Goal: Navigation & Orientation: Find specific page/section

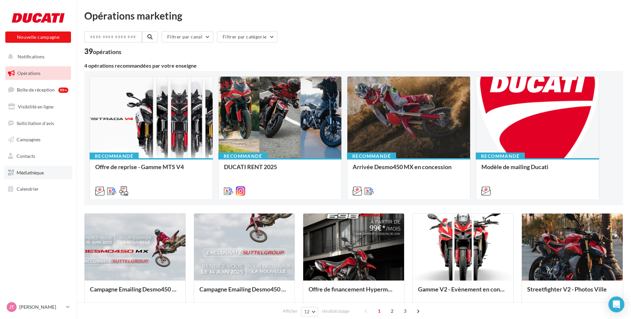
click at [26, 174] on span "Médiathèque" at bounding box center [30, 173] width 27 height 6
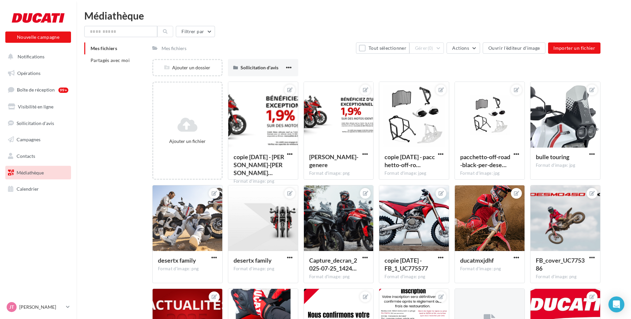
click at [180, 51] on div "Mes fichiers" at bounding box center [173, 48] width 25 height 7
click at [20, 173] on span "Médiathèque" at bounding box center [30, 173] width 27 height 6
click at [111, 58] on span "Partagés avec moi" at bounding box center [110, 60] width 39 height 6
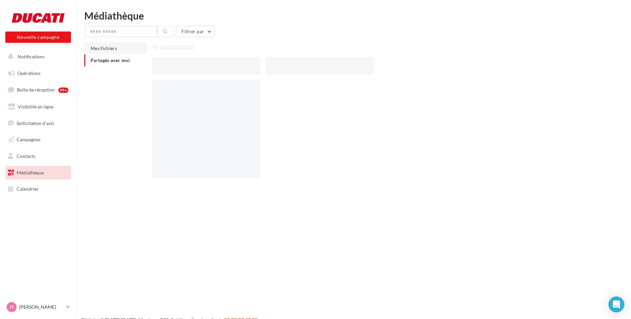
click at [101, 49] on span "Mes fichiers" at bounding box center [104, 48] width 27 height 6
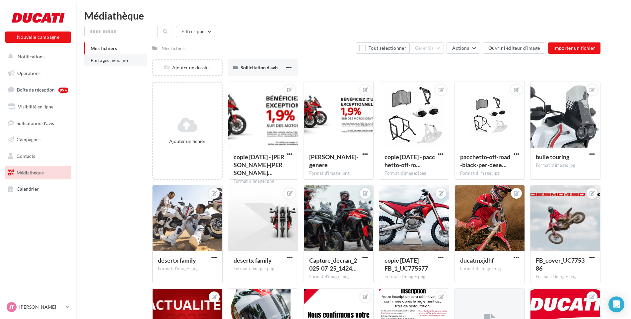
click at [109, 62] on span "Partagés avec moi" at bounding box center [110, 60] width 39 height 6
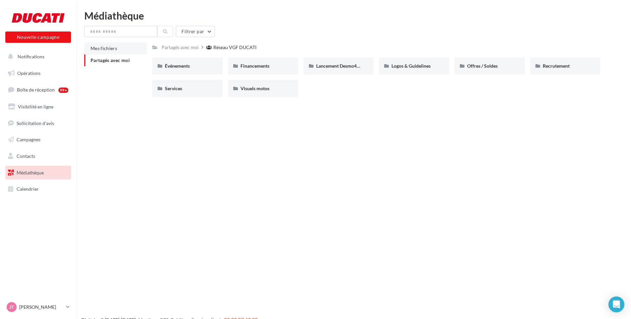
click at [108, 51] on li "Mes fichiers" at bounding box center [115, 48] width 63 height 12
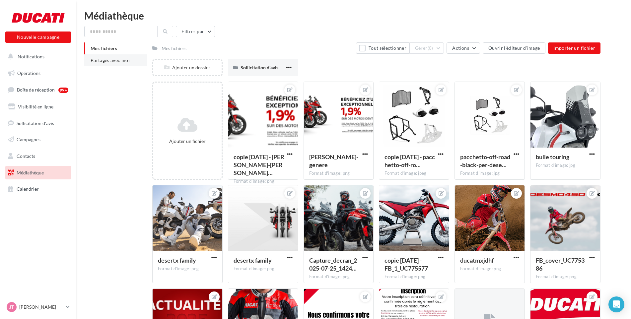
click at [107, 60] on span "Partagés avec moi" at bounding box center [110, 60] width 39 height 6
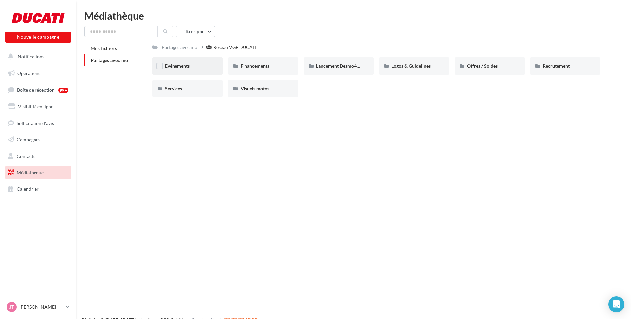
click at [183, 70] on div "Événements" at bounding box center [187, 65] width 70 height 17
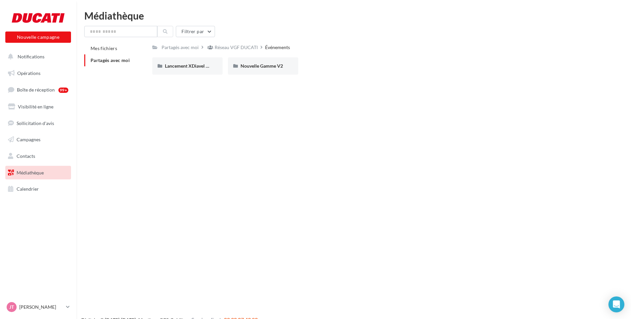
click at [107, 63] on li "Partagés avec moi" at bounding box center [115, 60] width 63 height 12
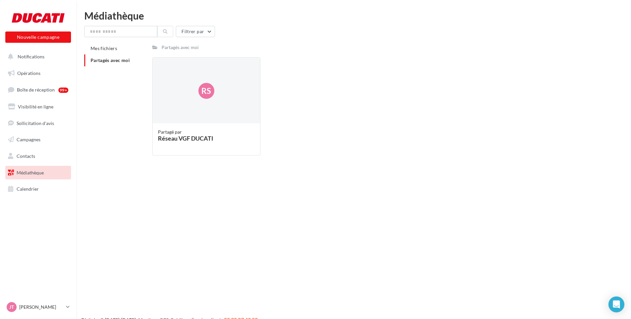
click at [110, 61] on span "Partagés avec moi" at bounding box center [110, 60] width 39 height 6
click at [98, 47] on span "Mes fichiers" at bounding box center [104, 48] width 27 height 6
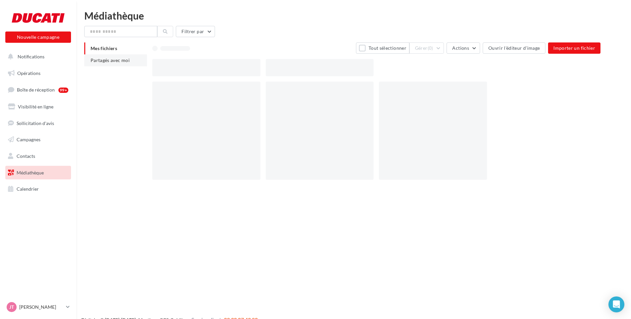
click at [100, 59] on span "Partagés avec moi" at bounding box center [110, 60] width 39 height 6
